Goal: Transaction & Acquisition: Purchase product/service

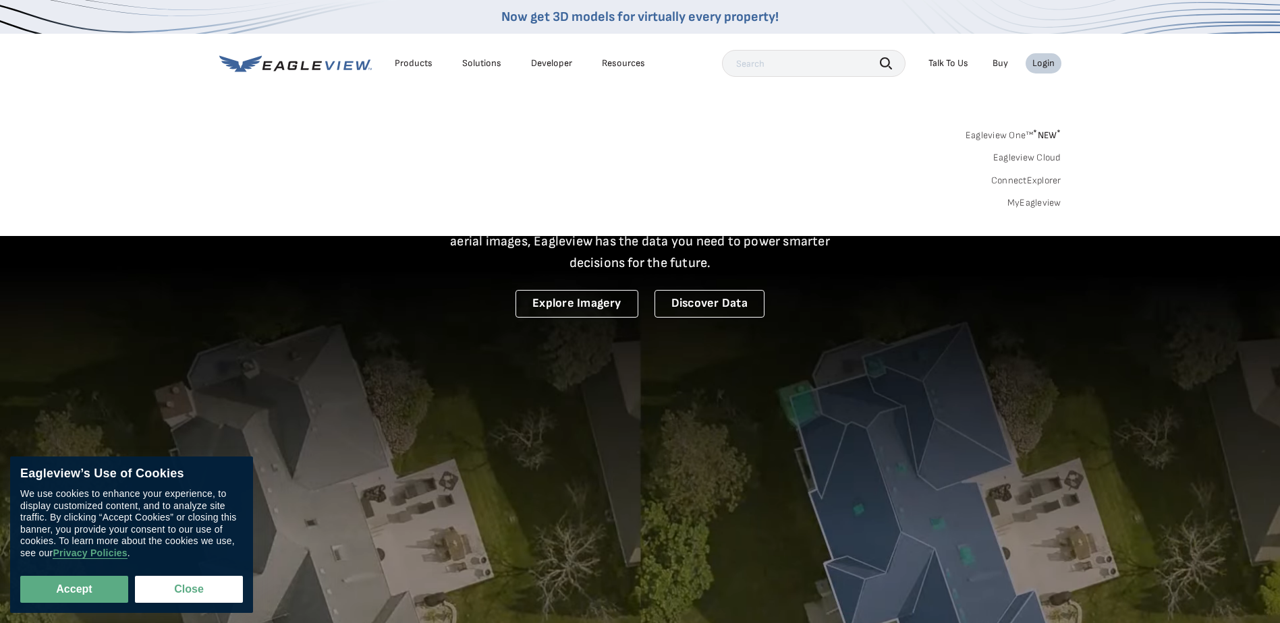
click at [1023, 203] on link "MyEagleview" at bounding box center [1034, 203] width 54 height 12
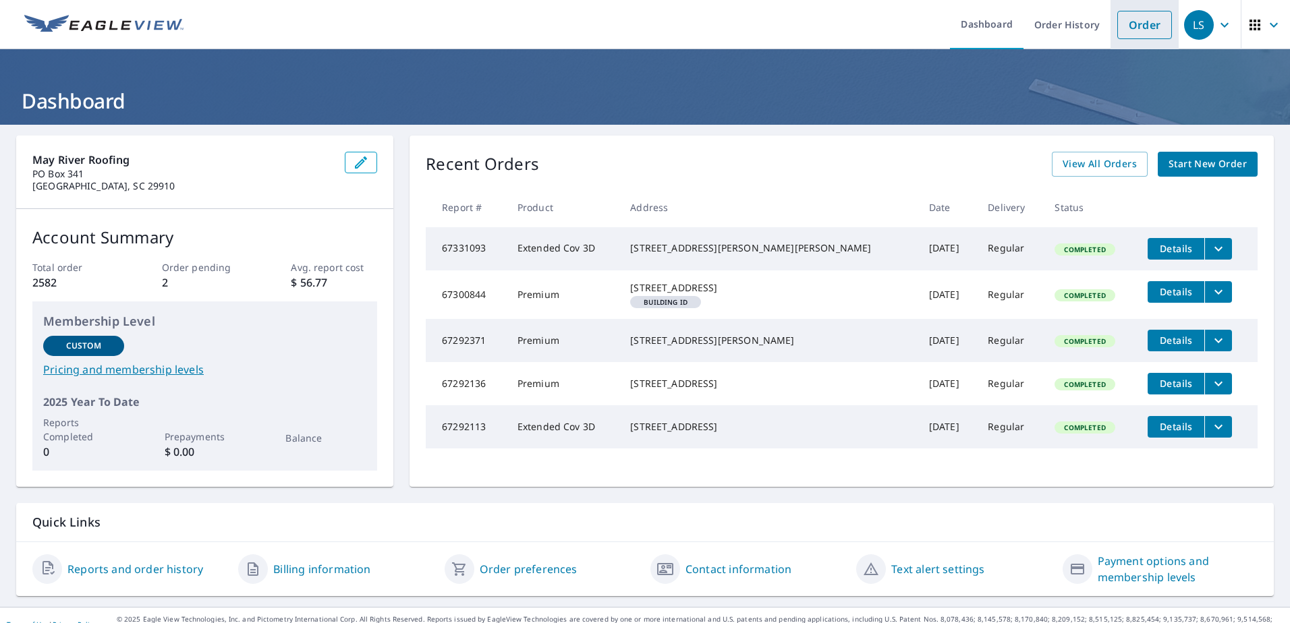
click at [1131, 34] on link "Order" at bounding box center [1144, 25] width 55 height 28
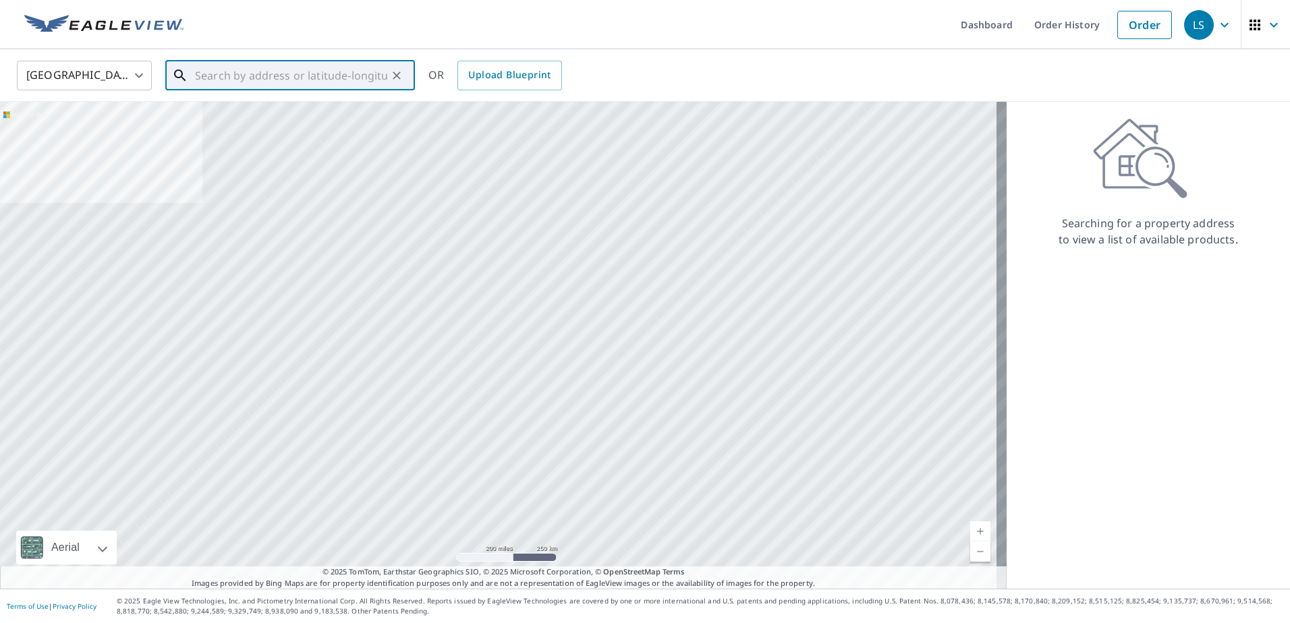
click at [336, 76] on input "text" at bounding box center [291, 76] width 192 height 38
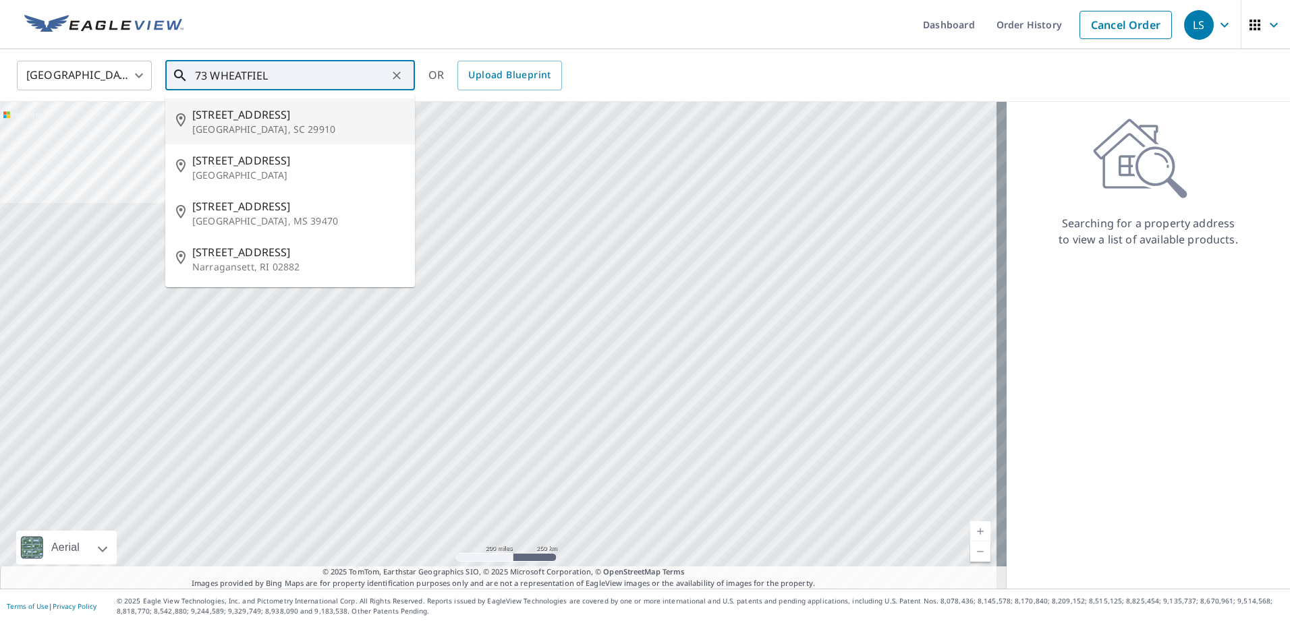
click at [273, 123] on p "Bluffton, SC 29910" at bounding box center [298, 129] width 212 height 13
type input "73 Wheatfield Cir Bluffton, SC 29910"
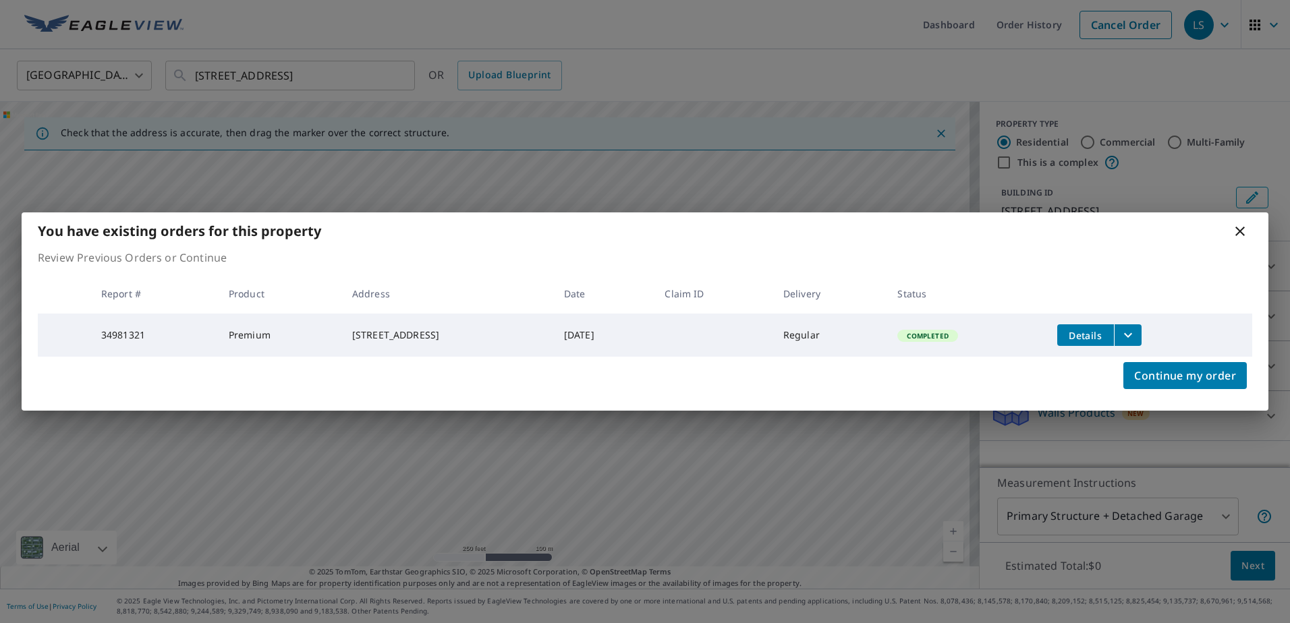
click at [1025, 309] on th "Status" at bounding box center [965, 294] width 159 height 40
click at [1212, 385] on span "Continue my order" at bounding box center [1185, 375] width 102 height 19
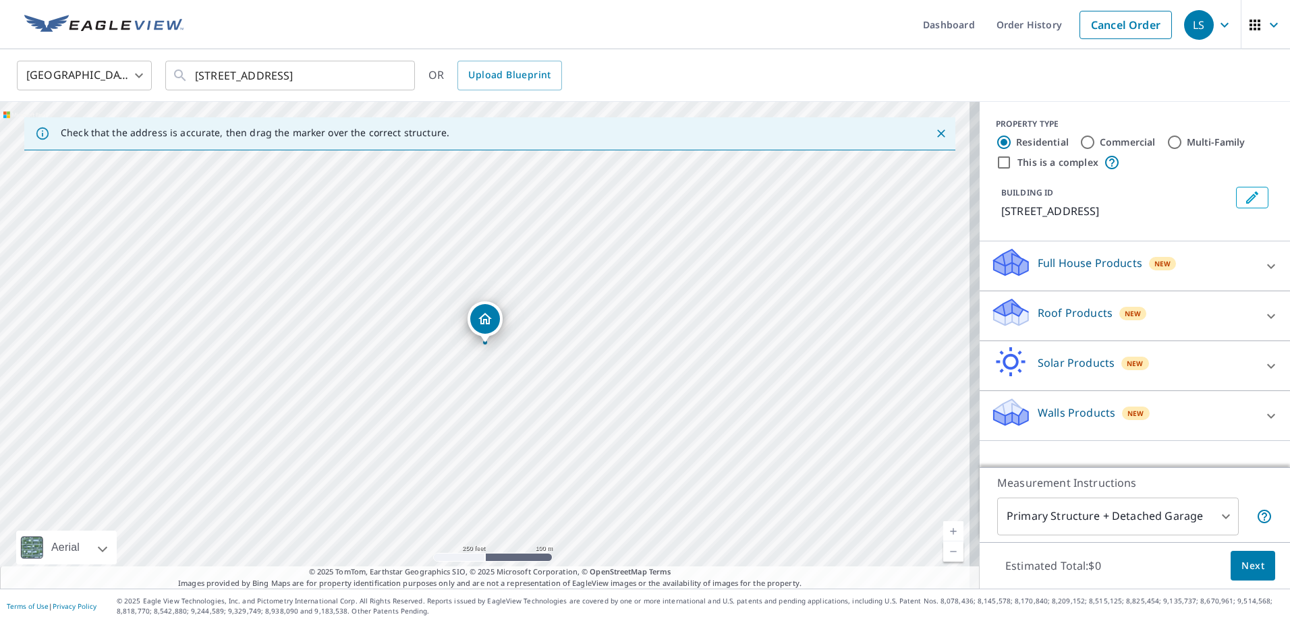
click at [1093, 324] on div "Roof Products New" at bounding box center [1122, 316] width 264 height 38
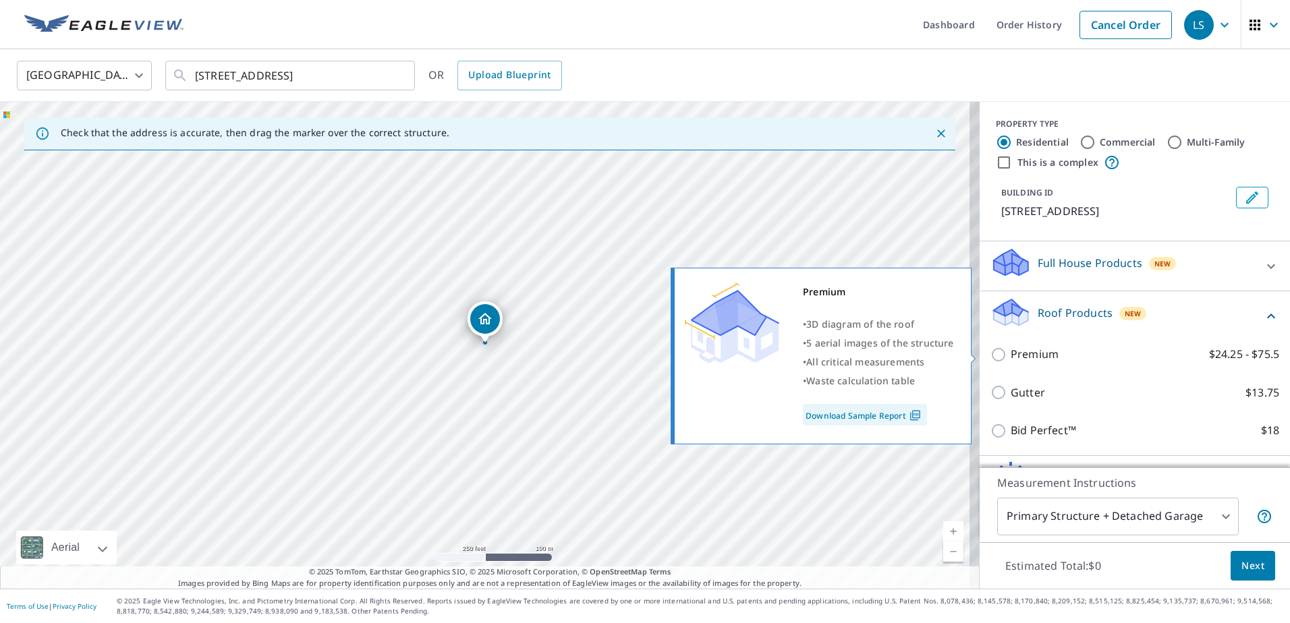
click at [1010, 355] on p "Premium" at bounding box center [1034, 354] width 48 height 17
click at [1005, 355] on input "Premium $24.25 - $75.5" at bounding box center [1000, 355] width 20 height 16
checkbox input "true"
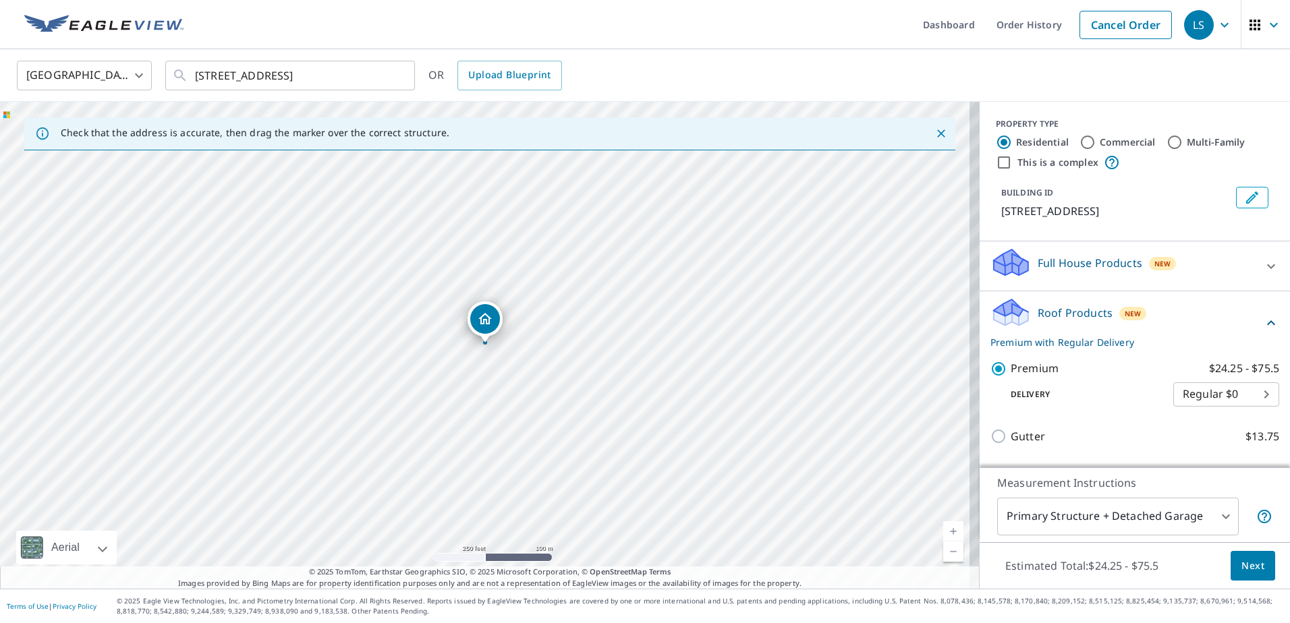
click at [1241, 569] on span "Next" at bounding box center [1252, 566] width 23 height 17
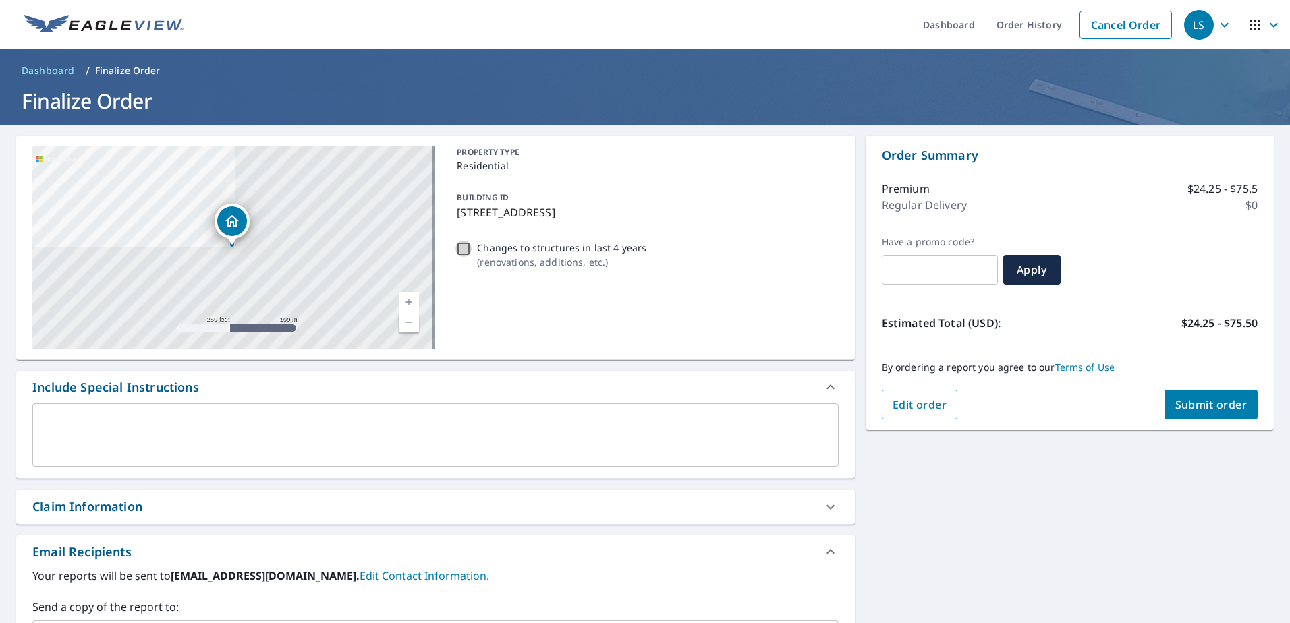
click at [459, 250] on input "Changes to structures in last 4 years ( renovations, additions, etc. )" at bounding box center [463, 249] width 16 height 16
checkbox input "true"
click at [1181, 404] on span "Submit order" at bounding box center [1211, 404] width 72 height 15
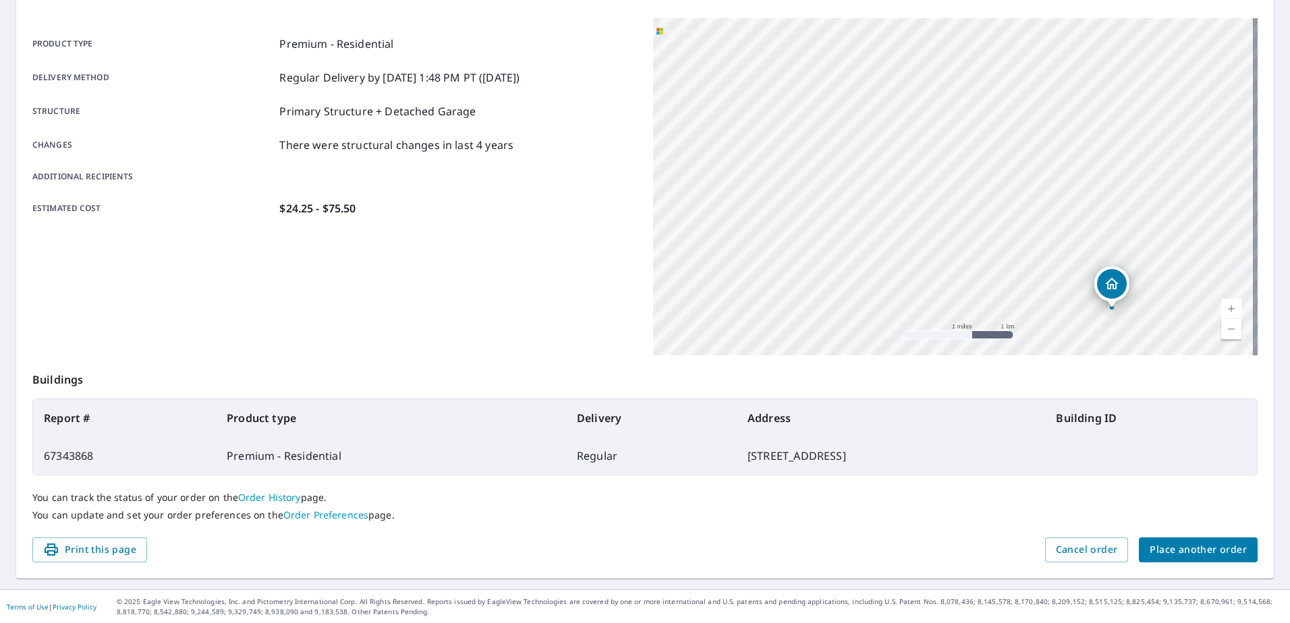
scroll to position [171, 0]
click at [1170, 544] on span "Place another order" at bounding box center [1197, 549] width 97 height 17
